Goal: Information Seeking & Learning: Learn about a topic

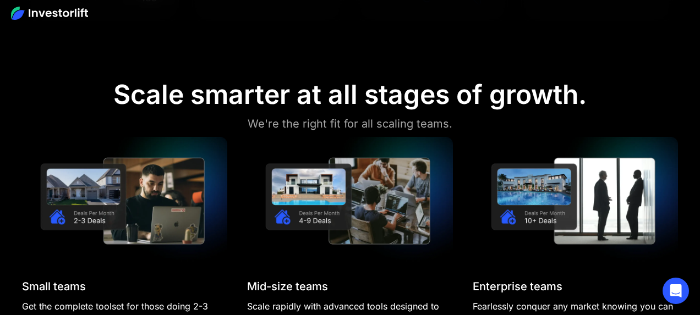
scroll to position [828, 0]
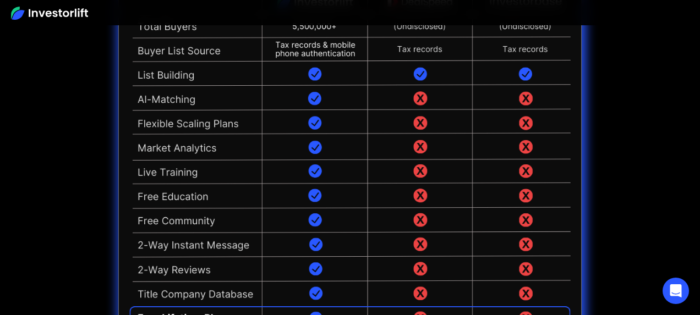
scroll to position [2611, 0]
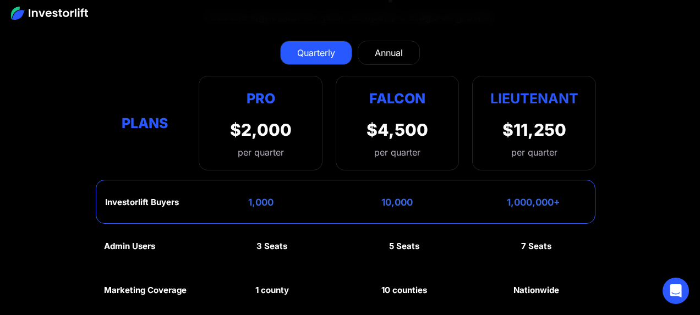
scroll to position [4740, 0]
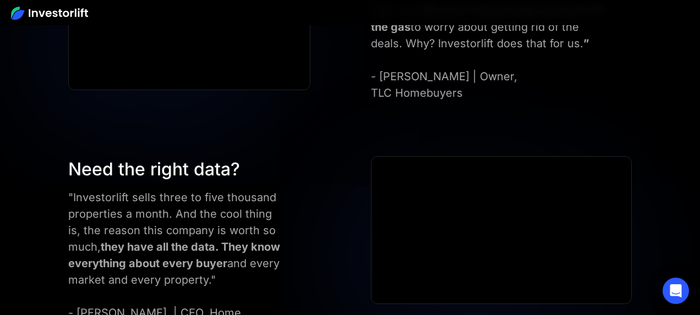
scroll to position [4152, 0]
